Goal: Register for event/course

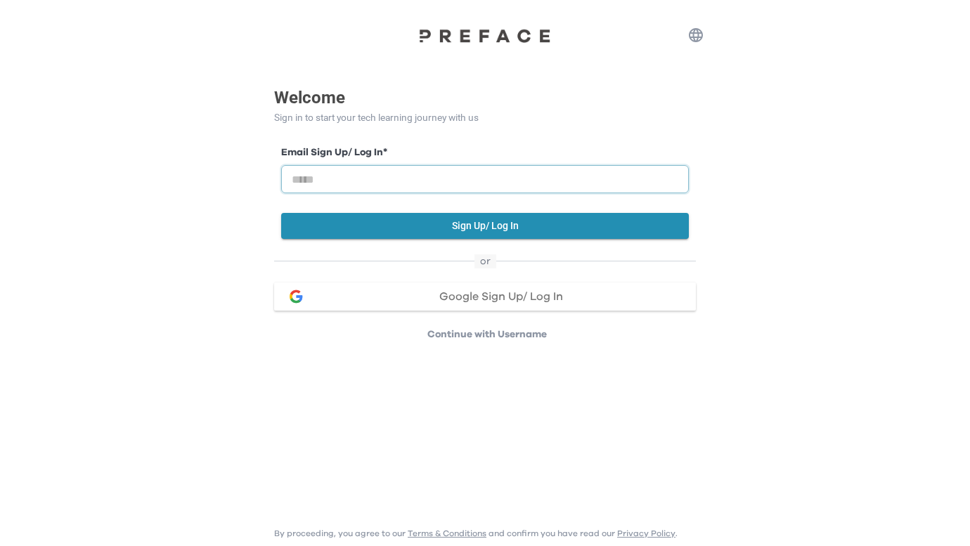
click at [414, 187] on input "email" at bounding box center [485, 179] width 408 height 28
type input "**********"
click at [366, 224] on button "Sign Up/ Log In" at bounding box center [485, 226] width 408 height 26
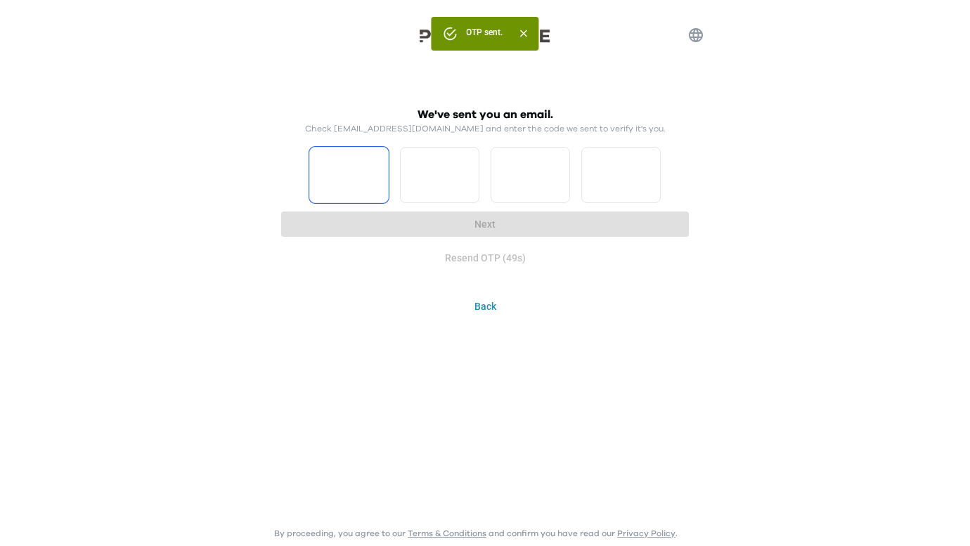
click at [326, 179] on input "Please enter OTP character 1" at bounding box center [348, 175] width 79 height 56
type input "*"
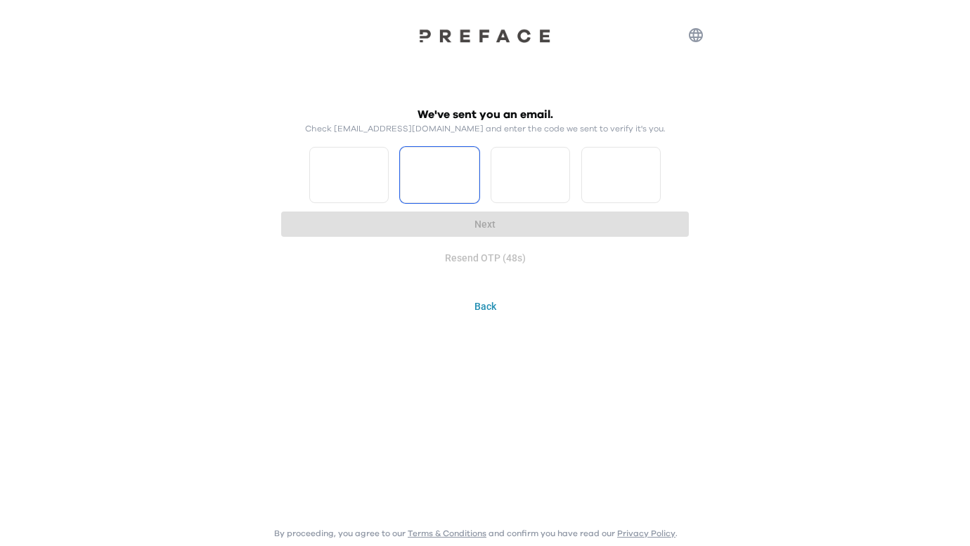
type input "*"
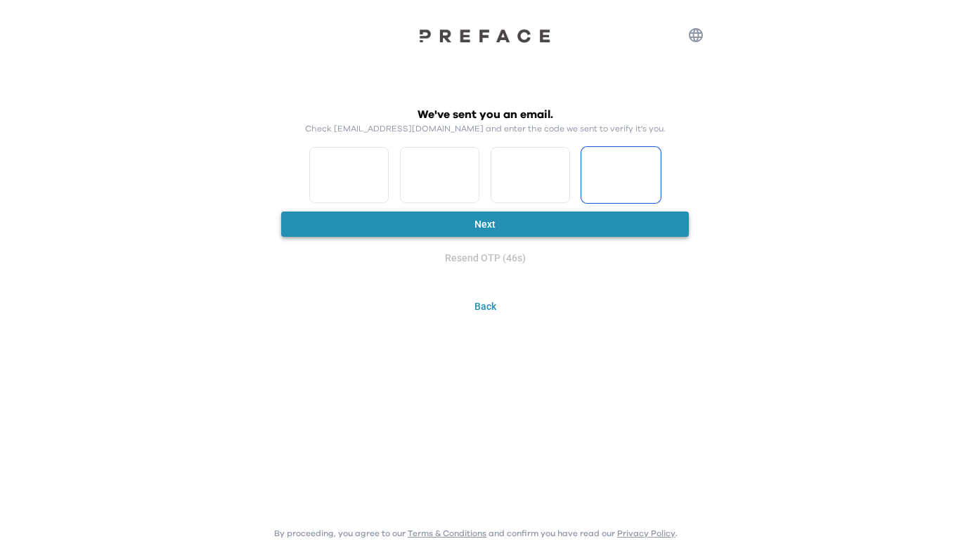
type input "*"
click at [434, 232] on button "Next" at bounding box center [485, 225] width 408 height 26
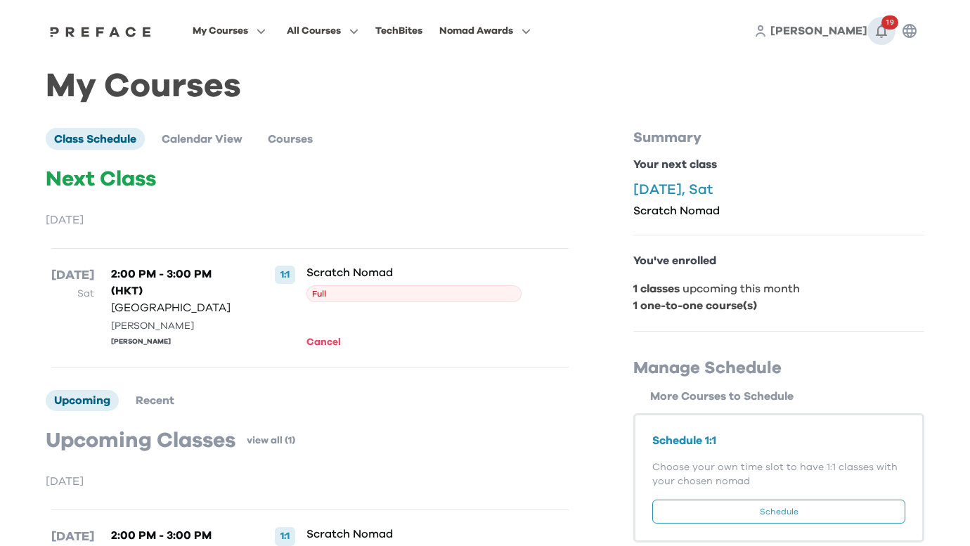
click at [882, 30] on icon "button" at bounding box center [881, 30] width 17 height 17
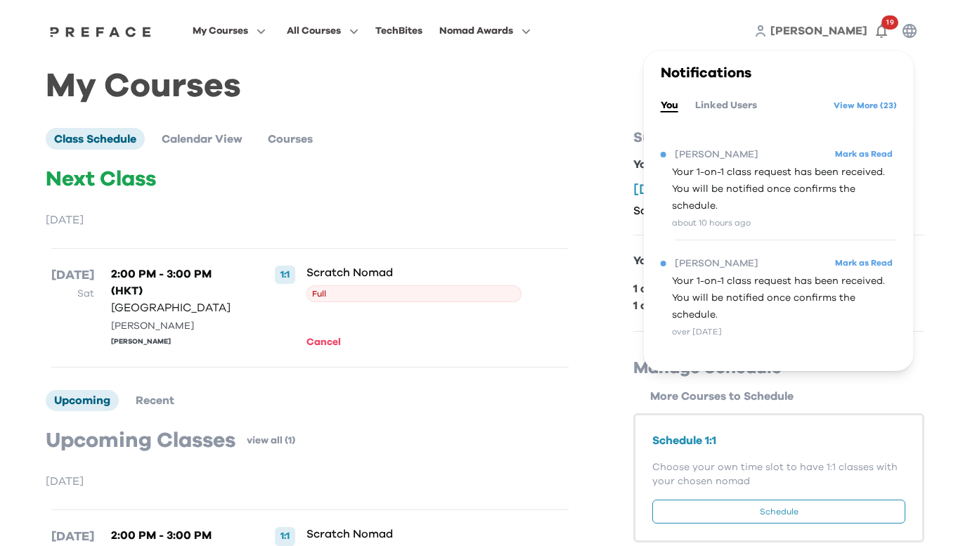
click at [534, 173] on p "Next Class" at bounding box center [310, 179] width 529 height 25
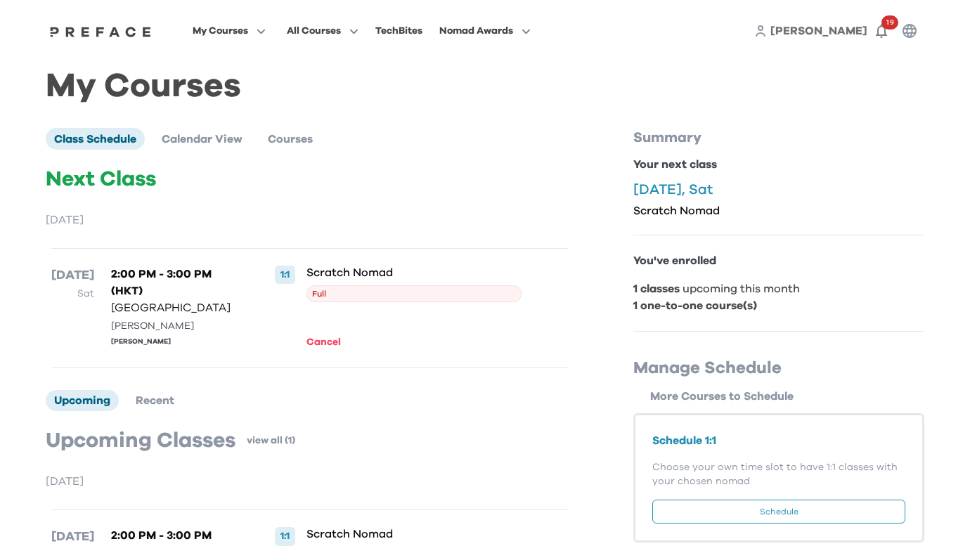
click at [316, 285] on span "Full" at bounding box center [415, 293] width 216 height 17
click at [297, 140] on span "Courses" at bounding box center [290, 139] width 45 height 11
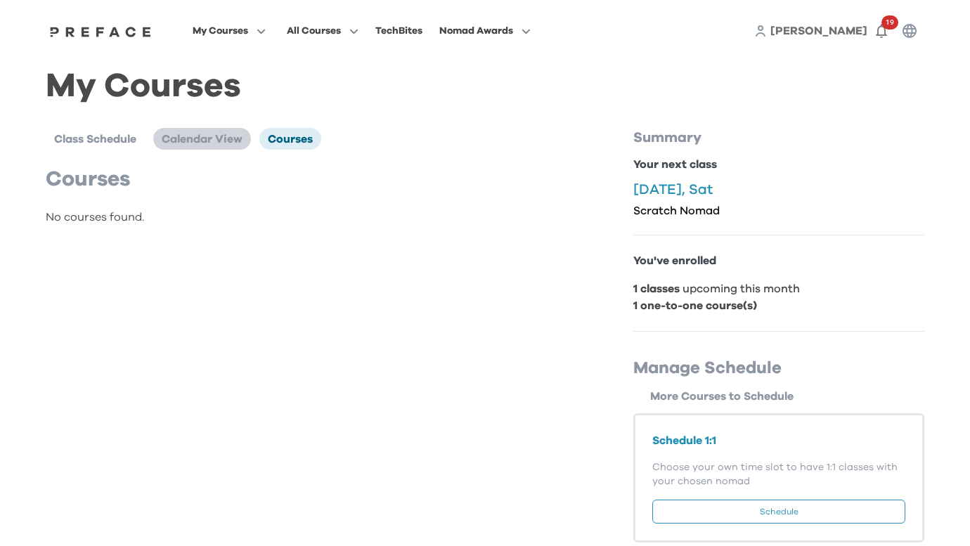
click at [217, 139] on span "Calendar View" at bounding box center [202, 139] width 81 height 11
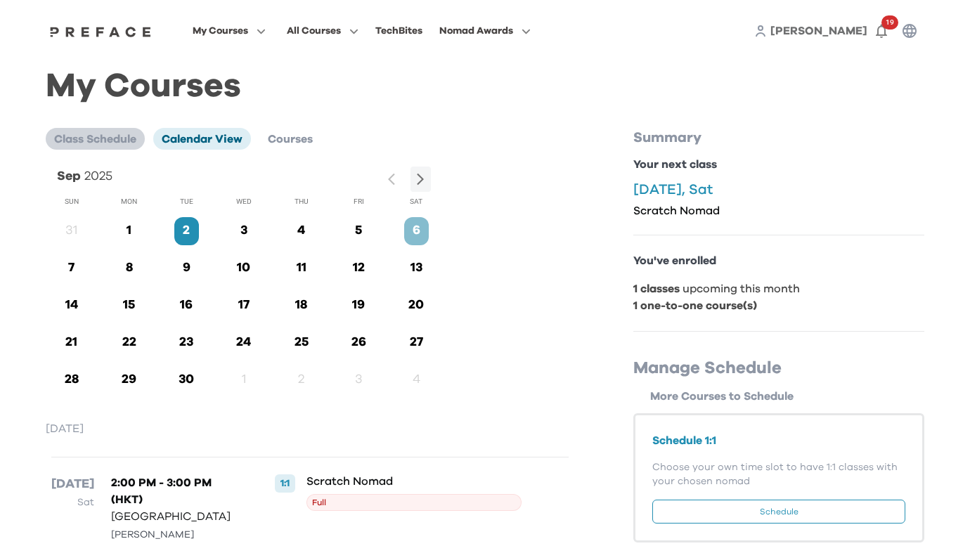
click at [92, 141] on span "Class Schedule" at bounding box center [95, 139] width 82 height 11
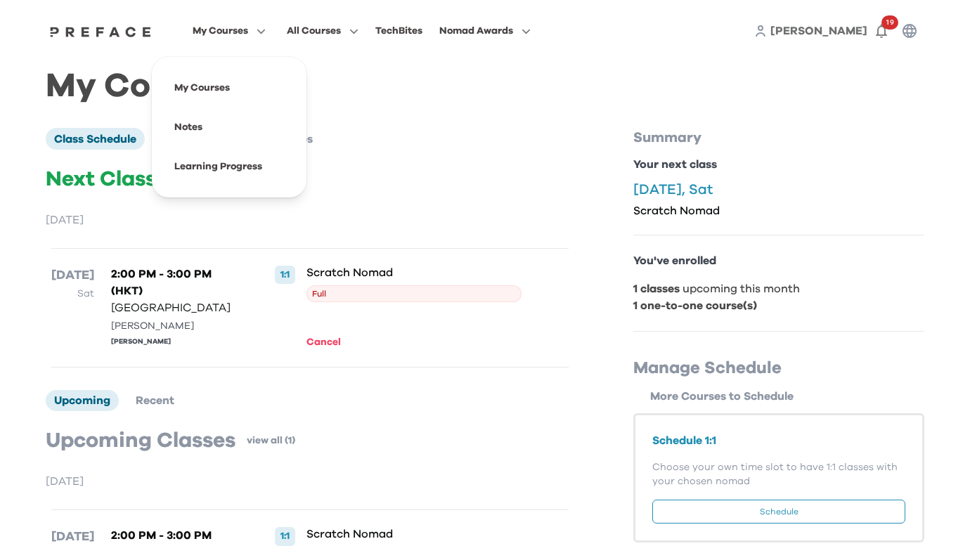
click at [266, 29] on icon "button" at bounding box center [258, 31] width 15 height 11
click at [269, 90] on span at bounding box center [229, 87] width 132 height 39
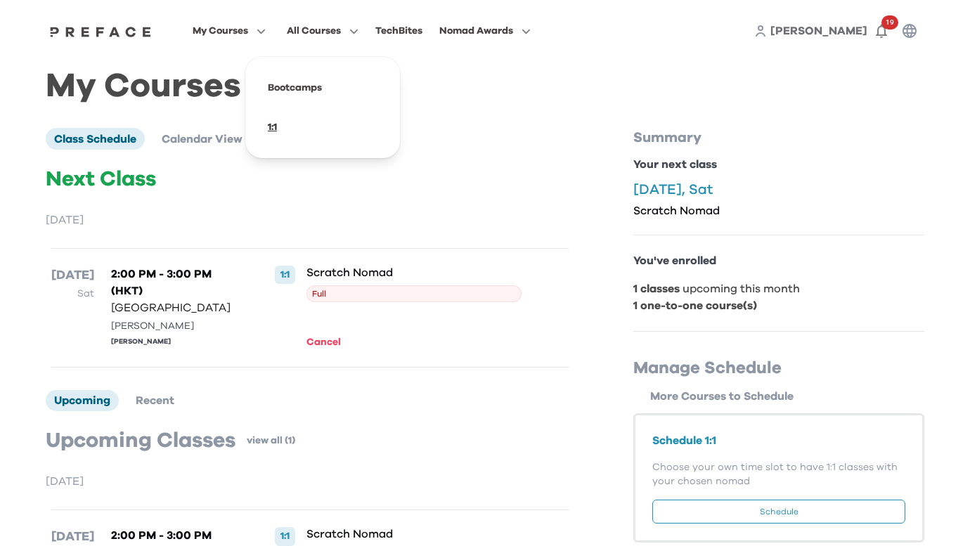
click at [342, 127] on span at bounding box center [323, 127] width 132 height 39
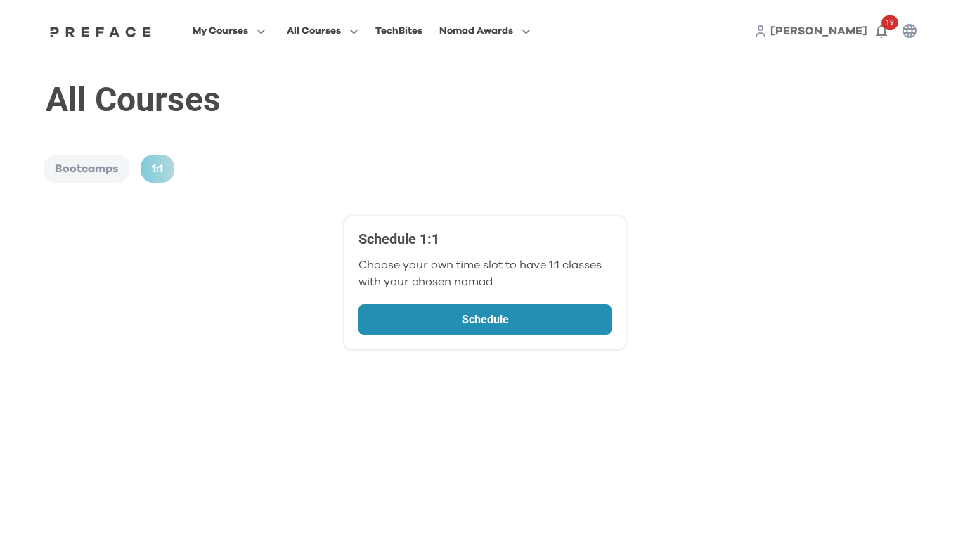
click at [459, 322] on p "Schedule" at bounding box center [485, 319] width 177 height 17
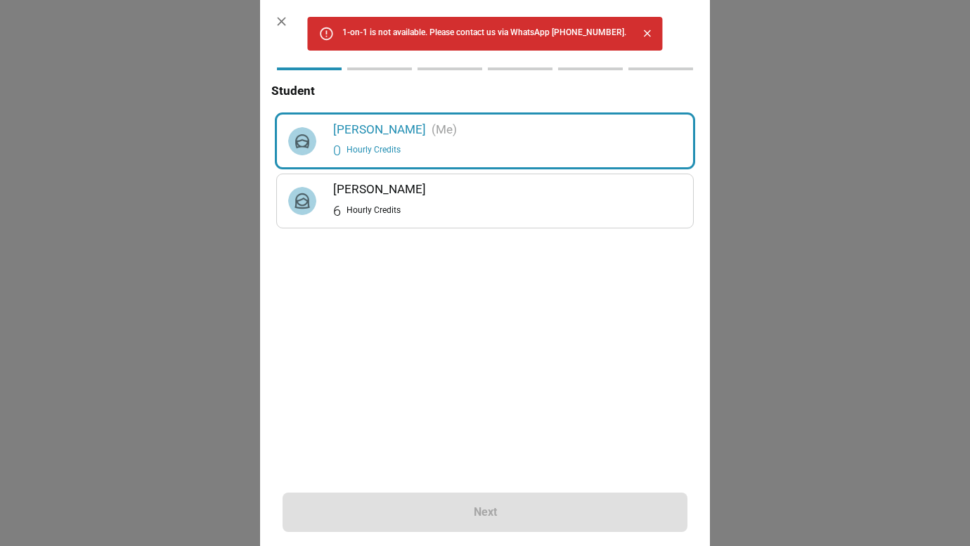
click at [652, 30] on icon "Close" at bounding box center [647, 33] width 12 height 12
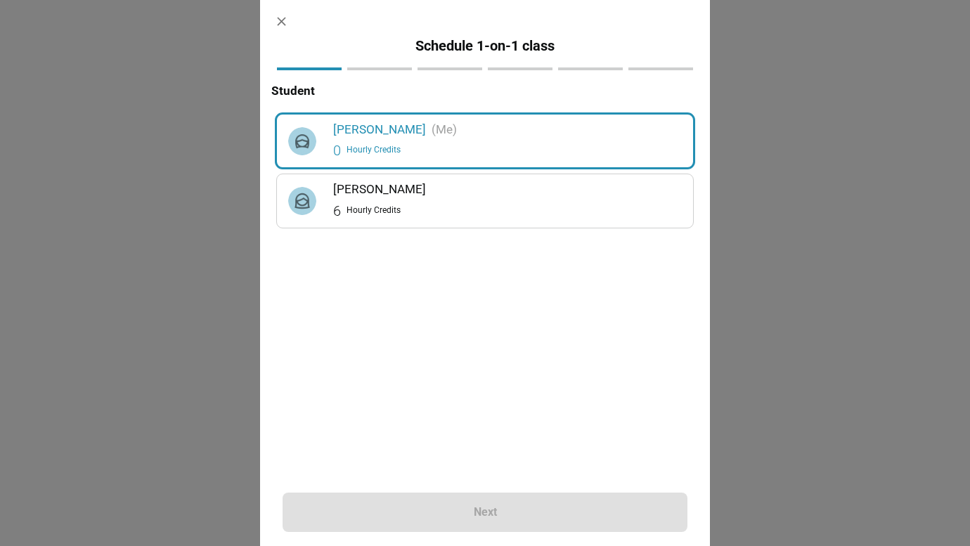
click at [283, 14] on icon "button" at bounding box center [281, 21] width 15 height 15
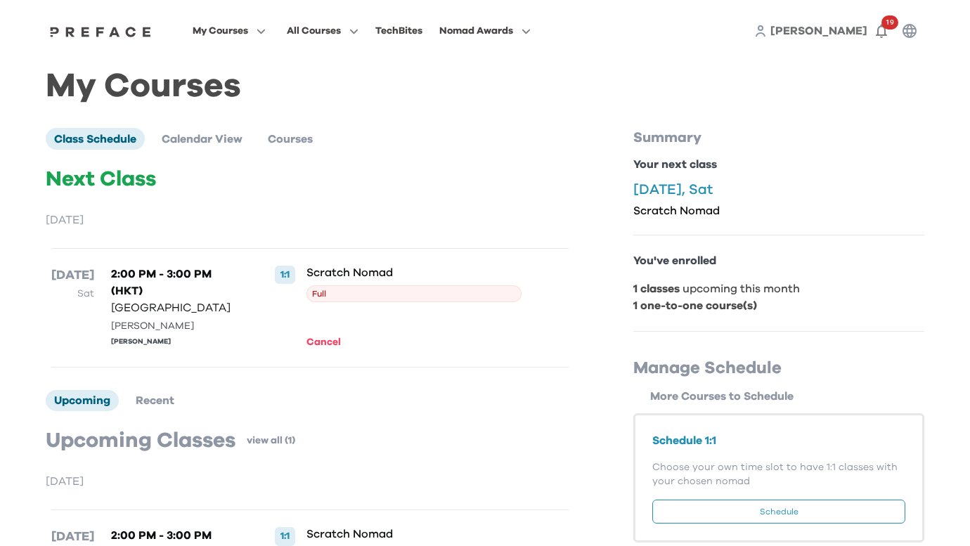
click at [325, 288] on span "Full" at bounding box center [415, 293] width 216 height 17
click at [347, 124] on span at bounding box center [323, 127] width 132 height 39
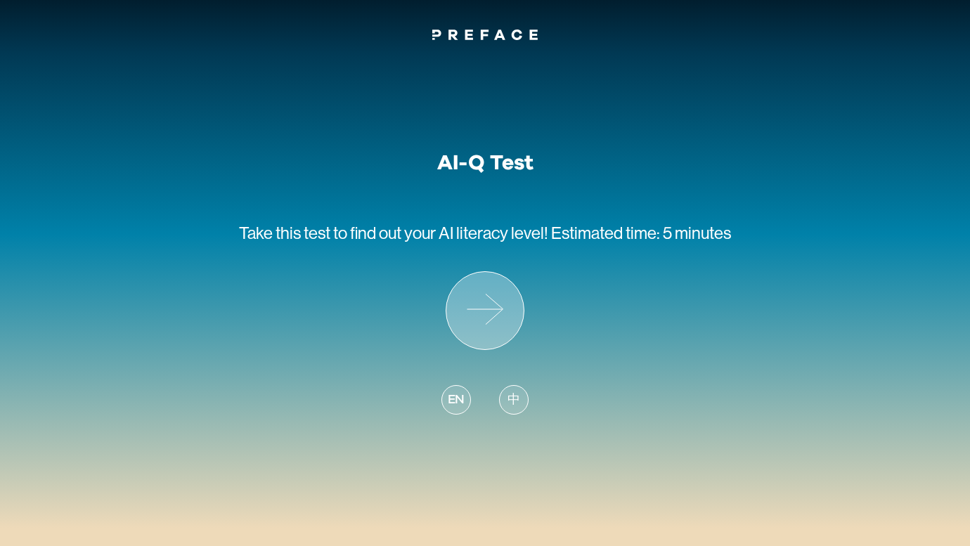
click at [503, 332] on icon at bounding box center [484, 310] width 77 height 77
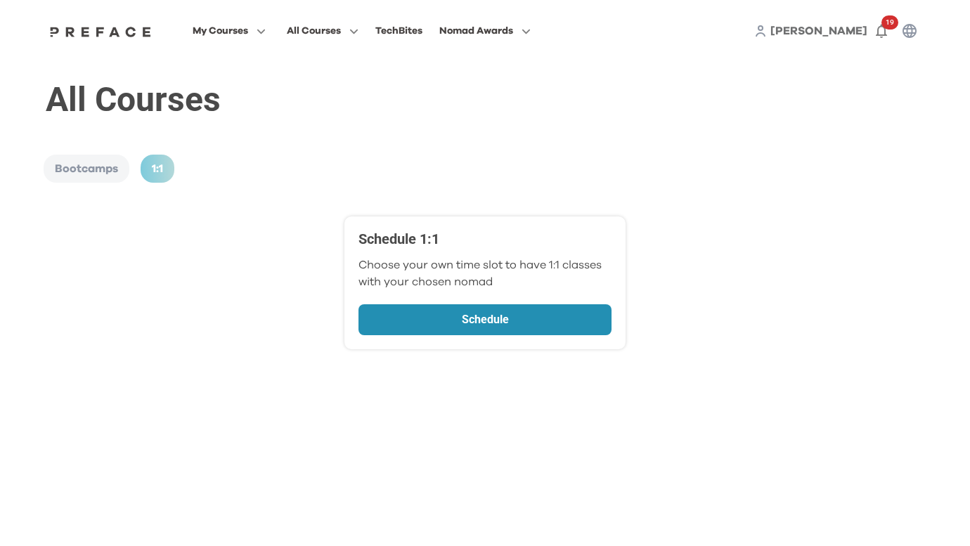
click at [423, 320] on p "Schedule" at bounding box center [485, 319] width 177 height 17
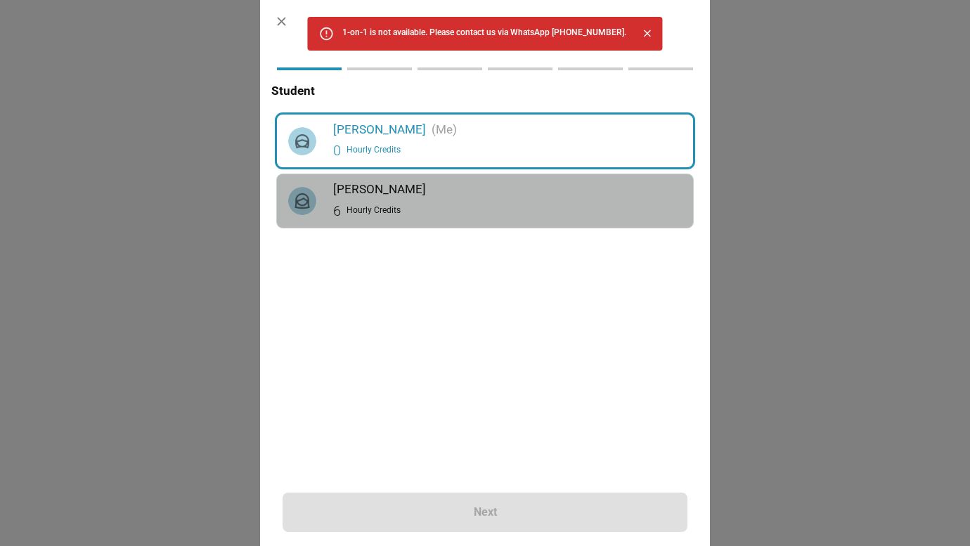
click at [393, 183] on h6 "Ethan Pan" at bounding box center [507, 189] width 349 height 19
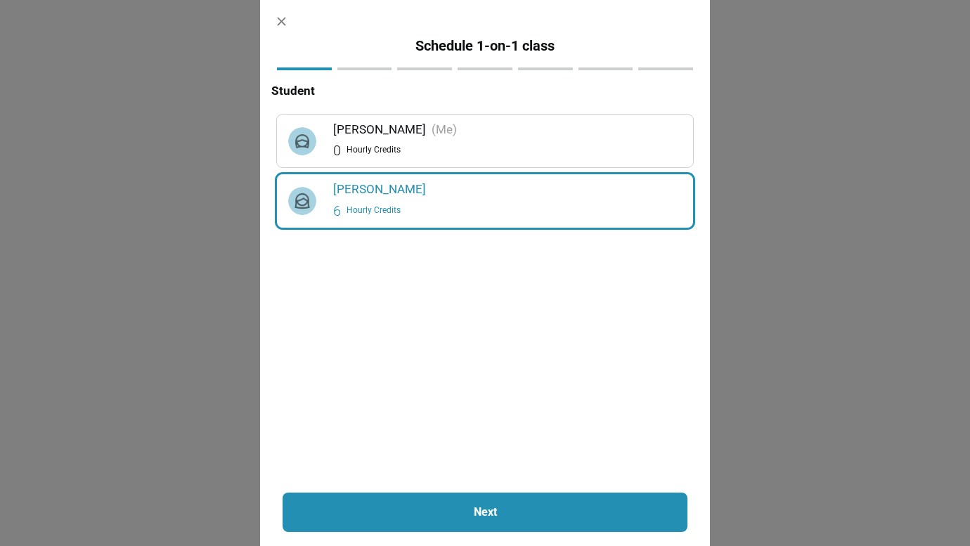
click at [481, 507] on p "Next" at bounding box center [485, 512] width 329 height 17
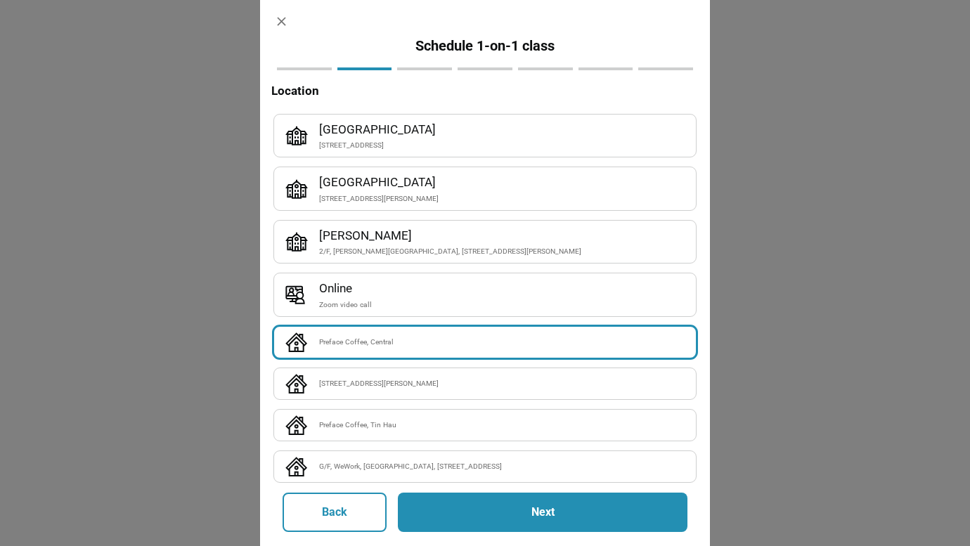
click at [772, 213] on div at bounding box center [485, 273] width 970 height 546
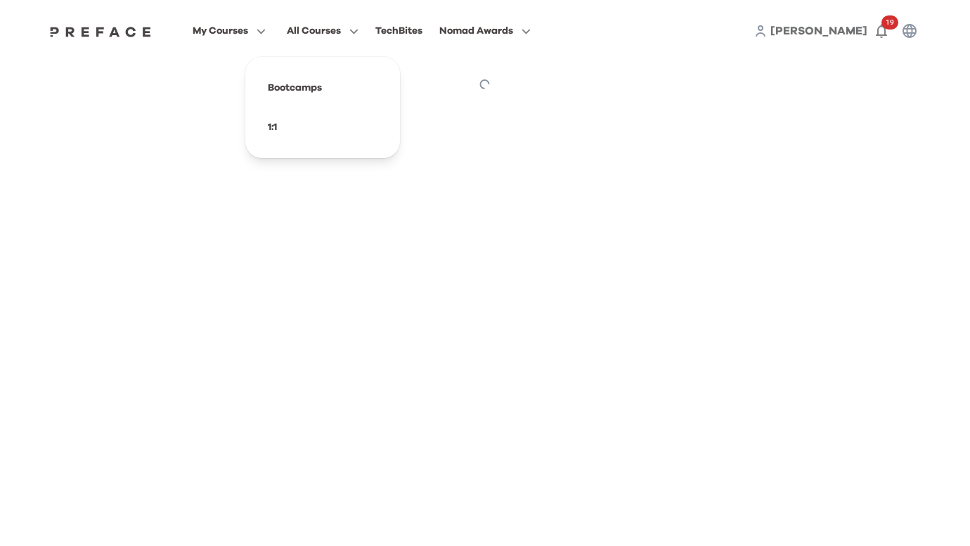
click at [341, 25] on span "All Courses" at bounding box center [314, 30] width 54 height 17
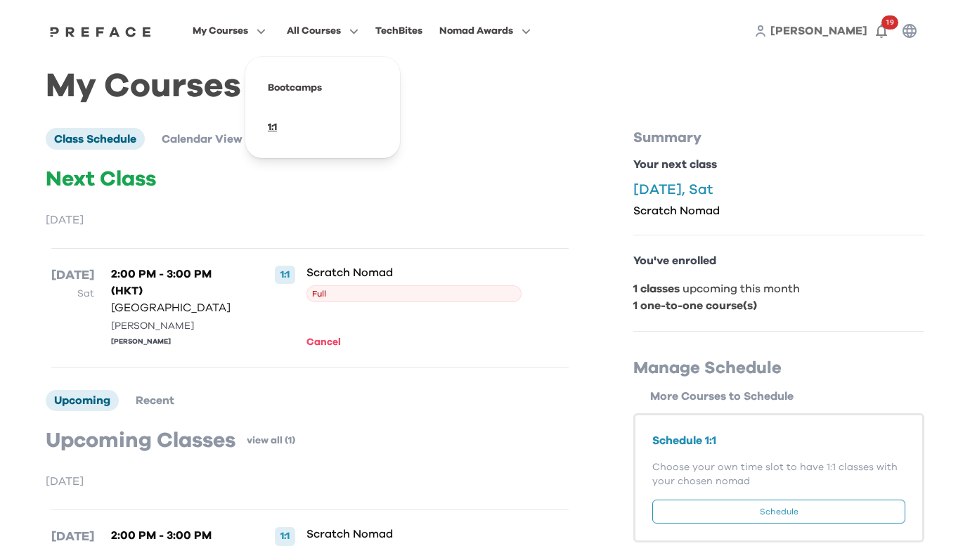
click at [347, 134] on span at bounding box center [323, 127] width 132 height 39
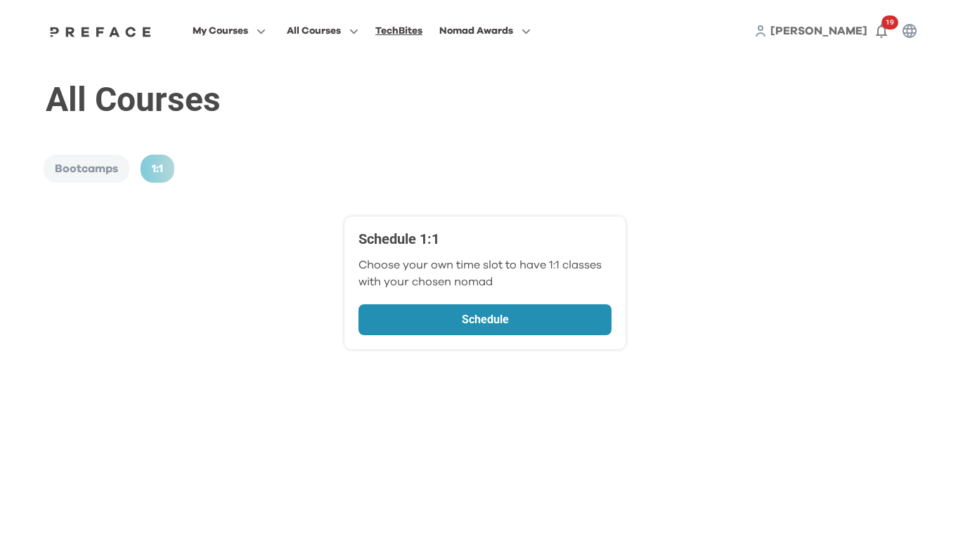
click at [423, 33] on div "TechBites" at bounding box center [398, 30] width 47 height 17
